Goal: Task Accomplishment & Management: Manage account settings

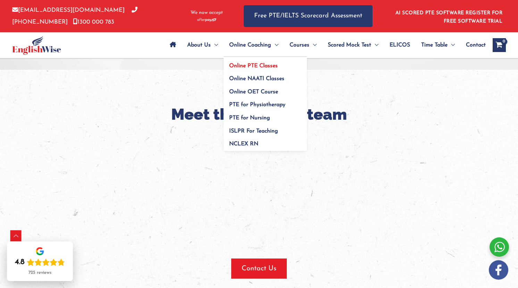
click at [243, 65] on span "Online PTE Classes" at bounding box center [253, 66] width 49 height 6
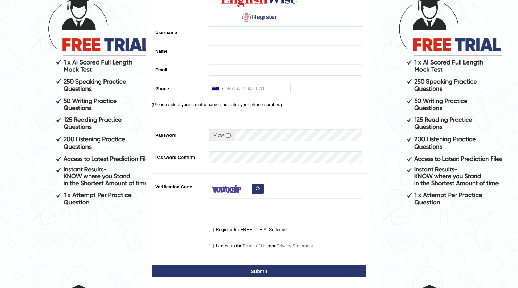
scroll to position [119, 0]
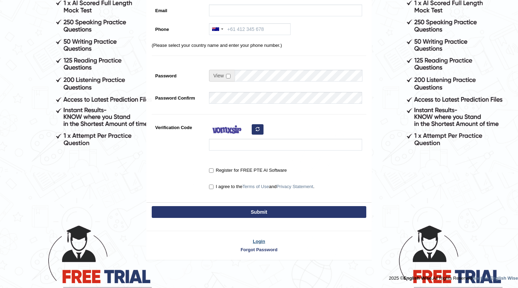
click at [254, 239] on link "Login" at bounding box center [259, 241] width 225 height 7
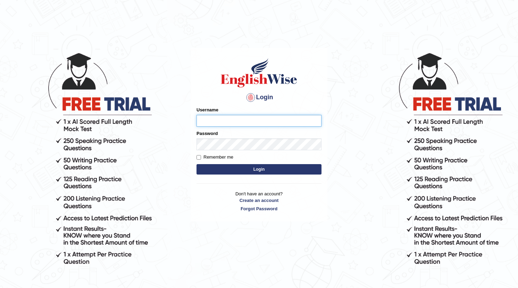
type input "fai783"
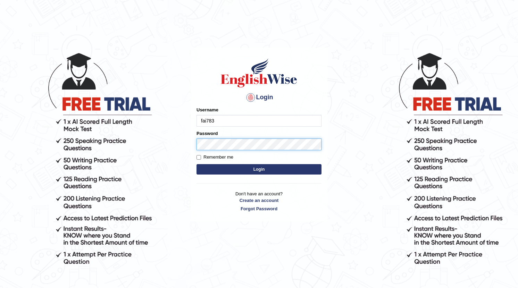
click at [259, 169] on button "Login" at bounding box center [259, 169] width 125 height 10
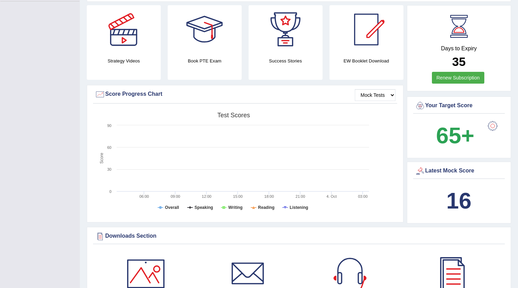
scroll to position [122, 0]
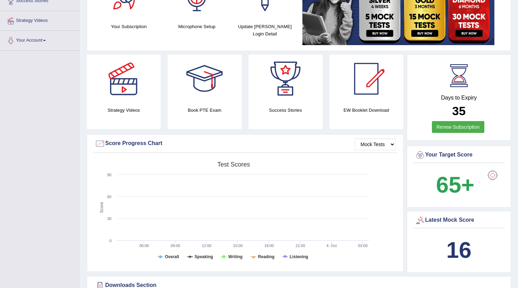
click at [455, 104] on b "35" at bounding box center [459, 111] width 14 height 14
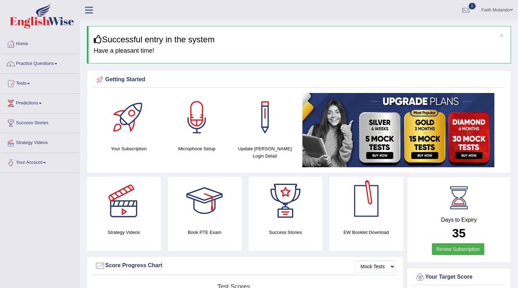
click at [510, 8] on link "Faith Mulando" at bounding box center [498, 9] width 42 height 18
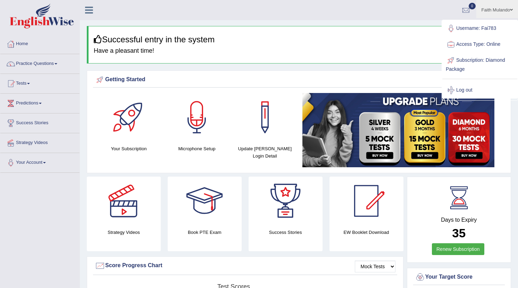
click at [474, 60] on link "Subscription: Diamond Package" at bounding box center [480, 63] width 75 height 23
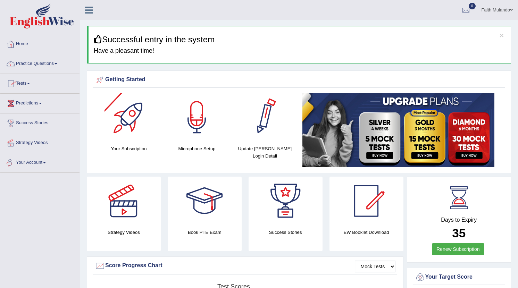
click at [33, 164] on link "Your Account" at bounding box center [39, 161] width 79 height 17
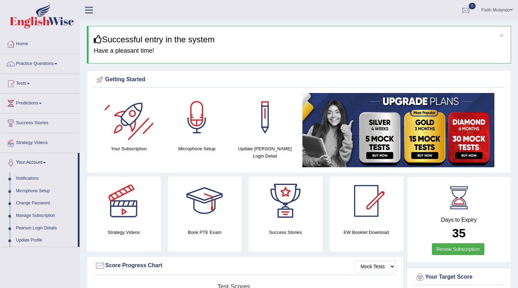
click at [158, 76] on div "Getting Started" at bounding box center [299, 80] width 409 height 10
click at [489, 11] on link "Faith Mulando" at bounding box center [498, 9] width 42 height 18
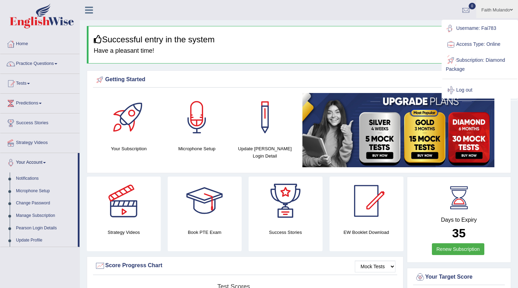
click at [471, 60] on link "Subscription: Diamond Package" at bounding box center [480, 63] width 75 height 23
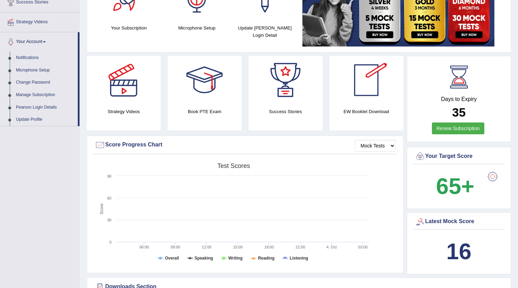
scroll to position [256, 0]
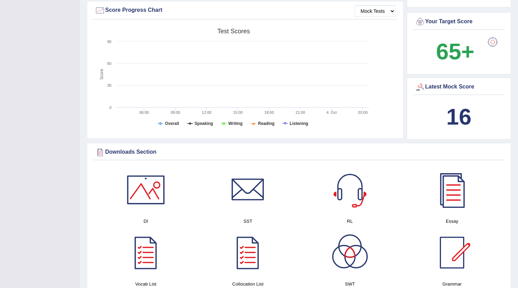
click at [454, 116] on b "16" at bounding box center [459, 116] width 25 height 25
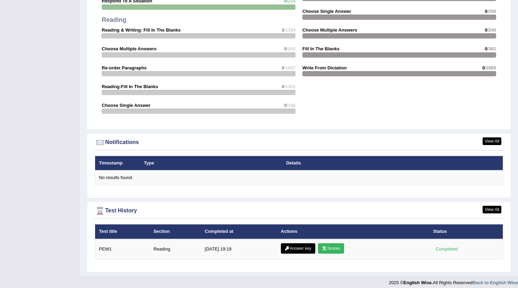
scroll to position [764, 0]
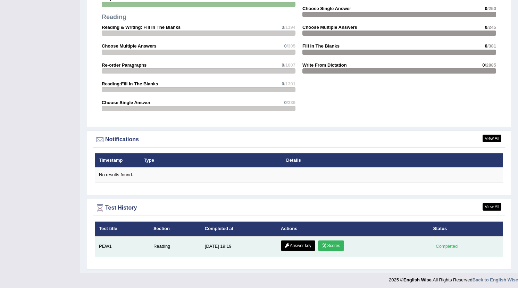
click at [220, 243] on td "9/1/25 19:19" at bounding box center [239, 247] width 76 height 21
click at [286, 245] on icon at bounding box center [287, 246] width 5 height 4
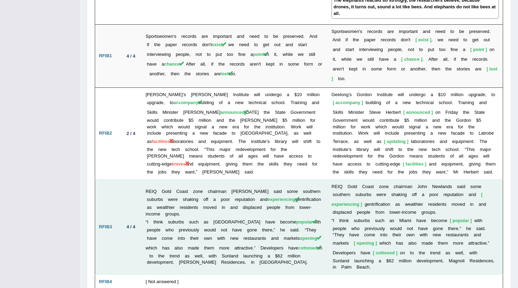
scroll to position [893, 0]
